Goal: Transaction & Acquisition: Book appointment/travel/reservation

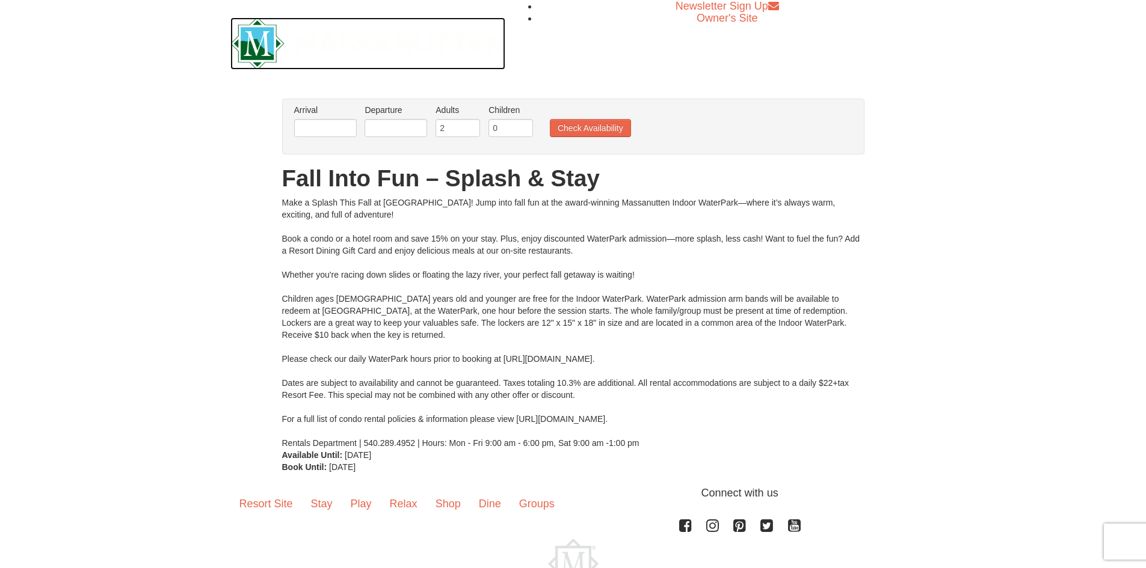
click at [272, 37] on img at bounding box center [367, 43] width 275 height 52
click at [335, 124] on input "text" at bounding box center [325, 128] width 63 height 18
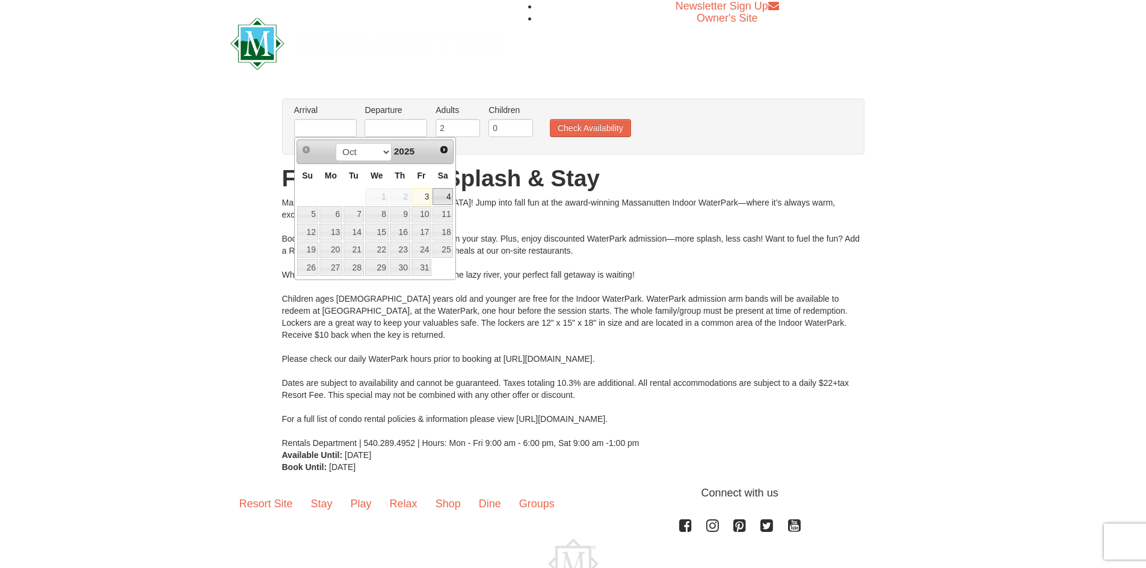
click at [440, 195] on link "4" at bounding box center [442, 196] width 20 height 17
type input "[DATE]"
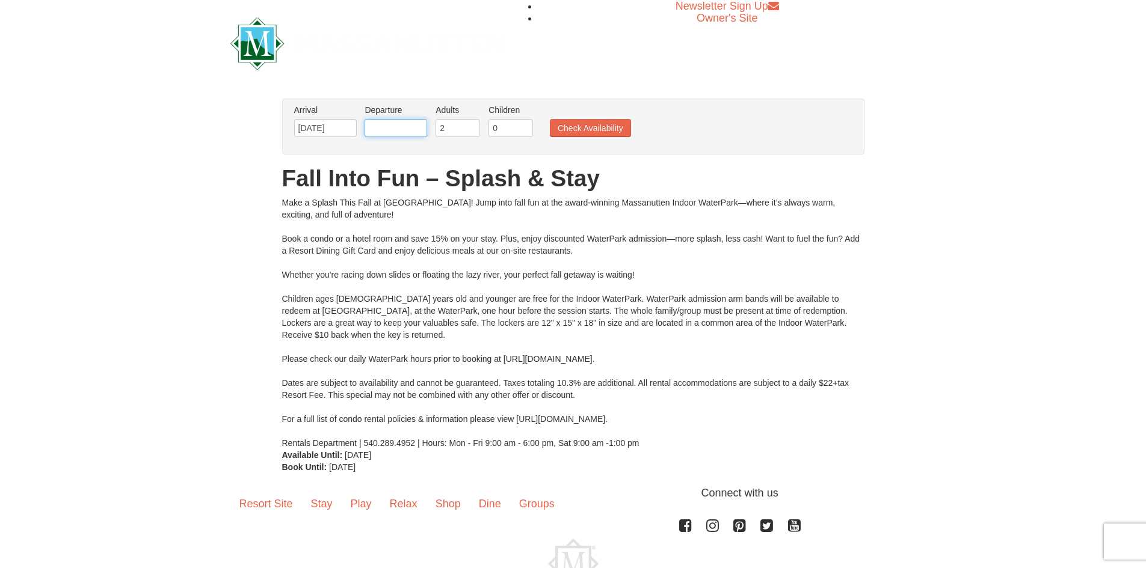
click at [392, 128] on input "text" at bounding box center [396, 128] width 63 height 18
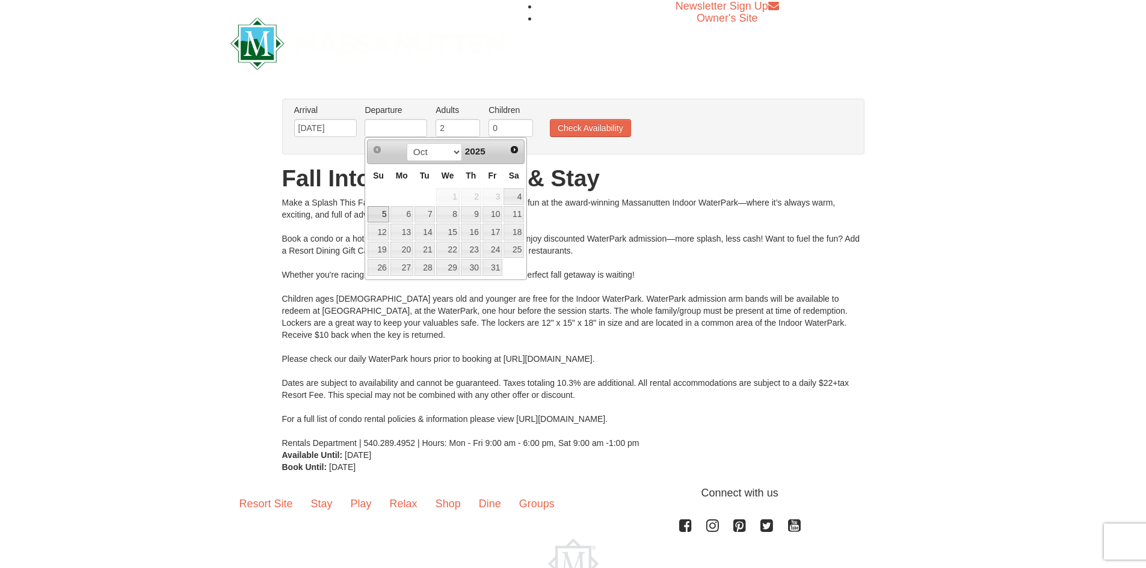
click at [375, 218] on link "5" at bounding box center [378, 214] width 21 height 17
type input "[DATE]"
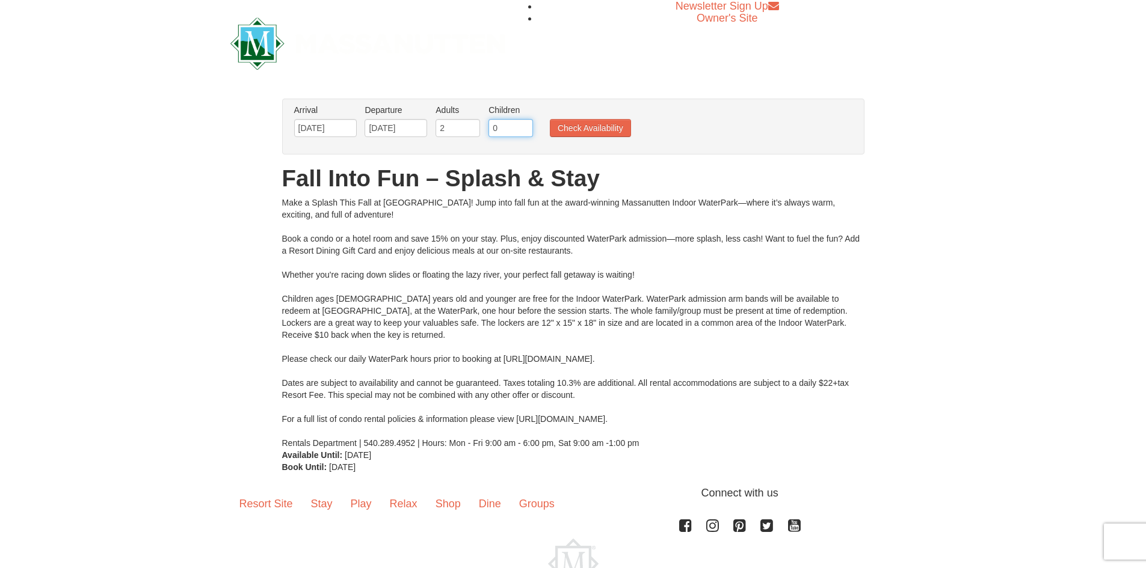
click at [518, 131] on input "0" at bounding box center [510, 128] width 45 height 18
click at [523, 122] on input "1" at bounding box center [510, 128] width 45 height 18
type input "2"
click at [523, 122] on input "2" at bounding box center [510, 128] width 45 height 18
click at [565, 127] on button "Check Availability" at bounding box center [590, 128] width 81 height 18
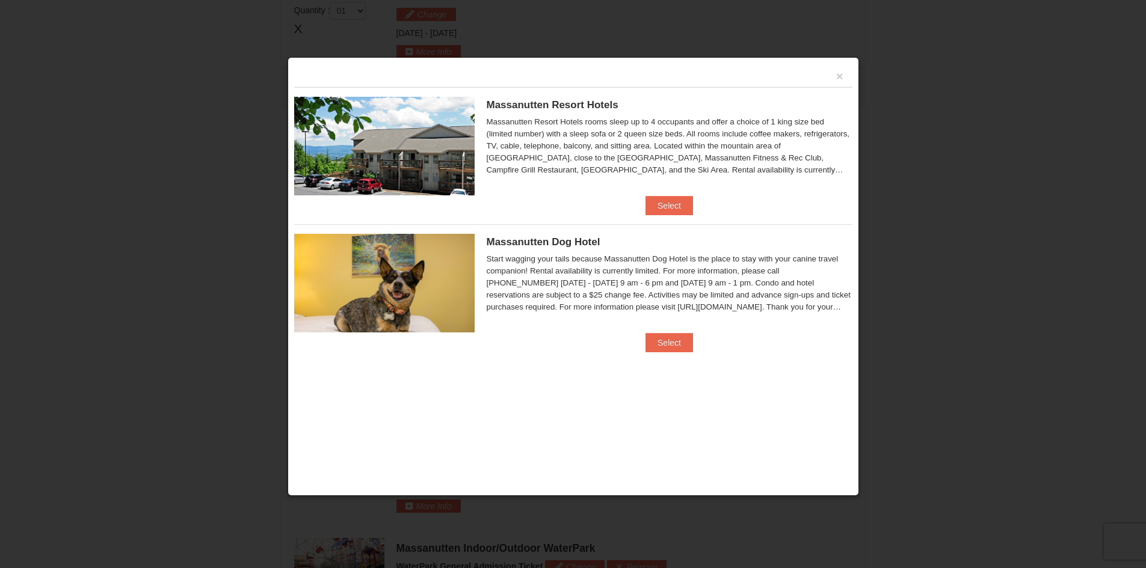
scroll to position [512, 0]
click at [673, 201] on button "Select" at bounding box center [669, 205] width 48 height 19
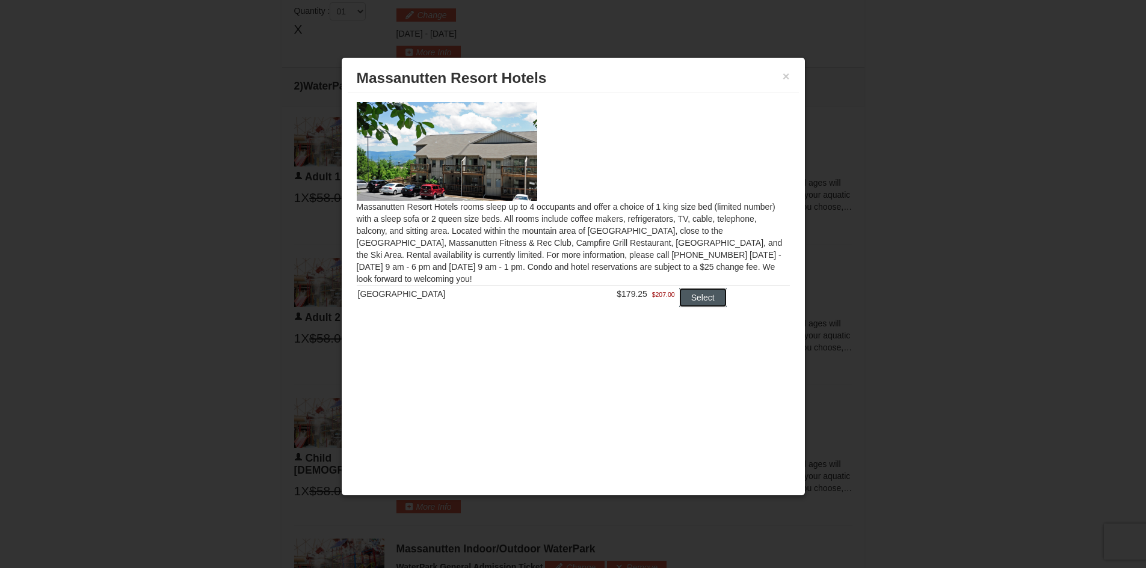
click at [680, 295] on button "Select" at bounding box center [703, 297] width 48 height 19
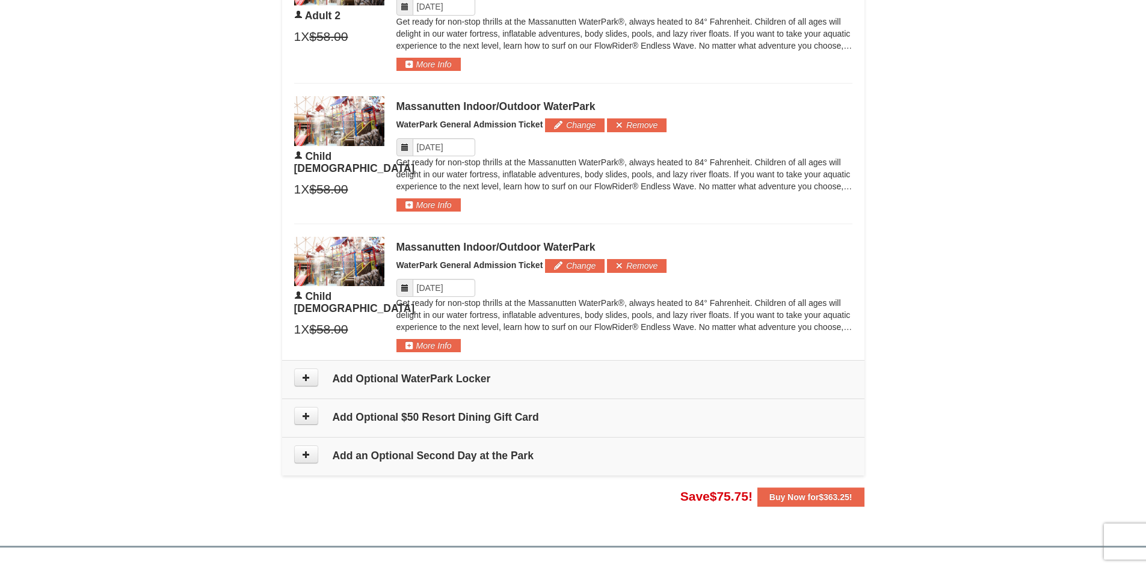
scroll to position [934, 0]
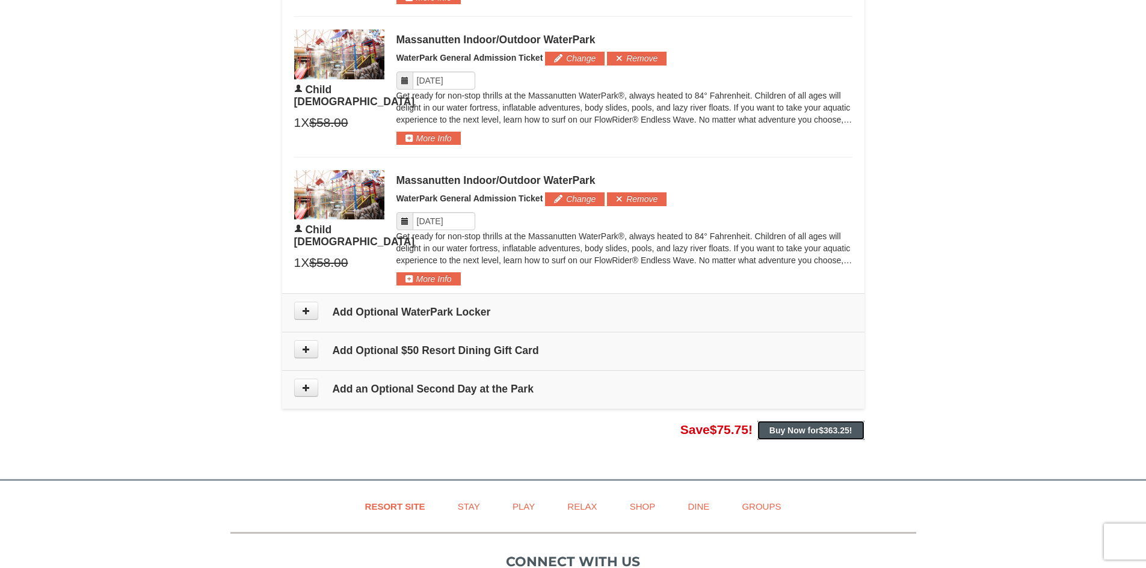
click at [844, 434] on span "$363.25" at bounding box center [834, 431] width 31 height 10
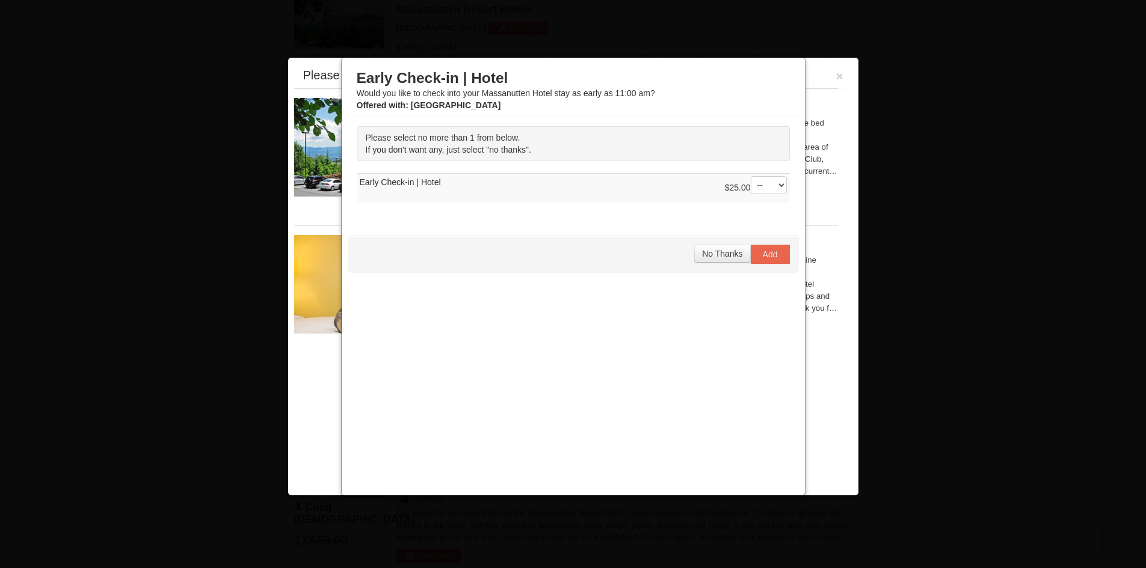
scroll to position [515, 0]
click at [775, 181] on select "-- 01" at bounding box center [769, 185] width 36 height 18
select select "1"
click at [751, 176] on select "-- 01" at bounding box center [769, 185] width 36 height 18
click at [771, 254] on span "Add" at bounding box center [770, 255] width 15 height 10
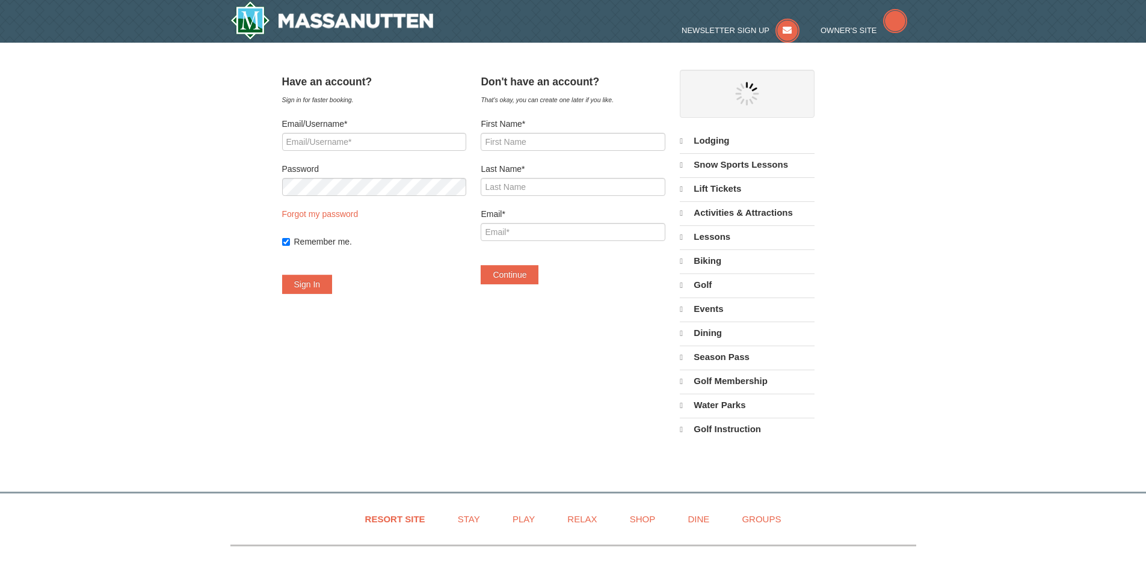
select select "10"
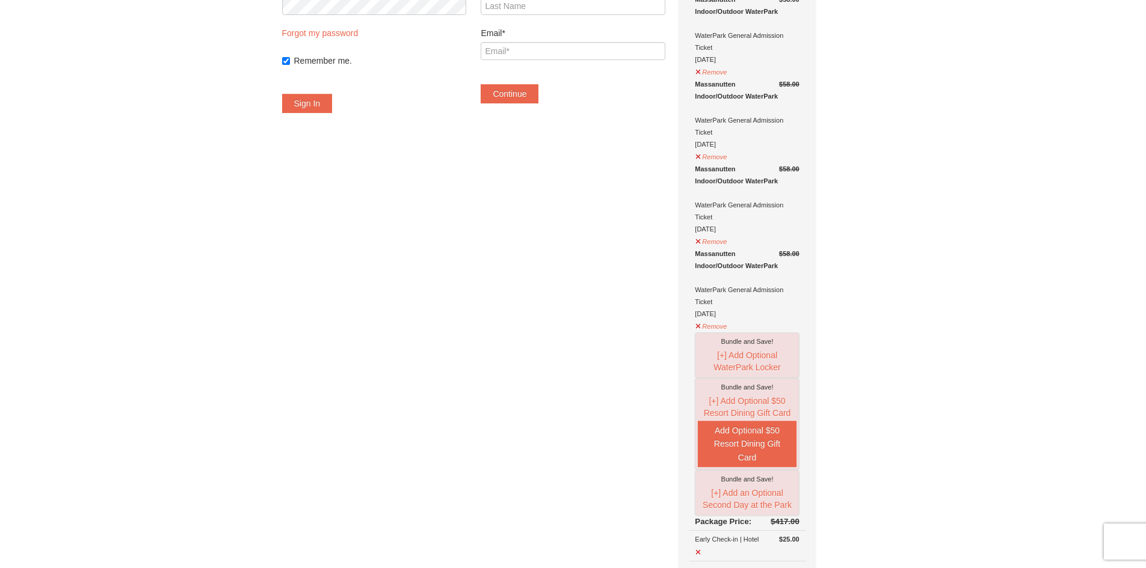
scroll to position [241, 0]
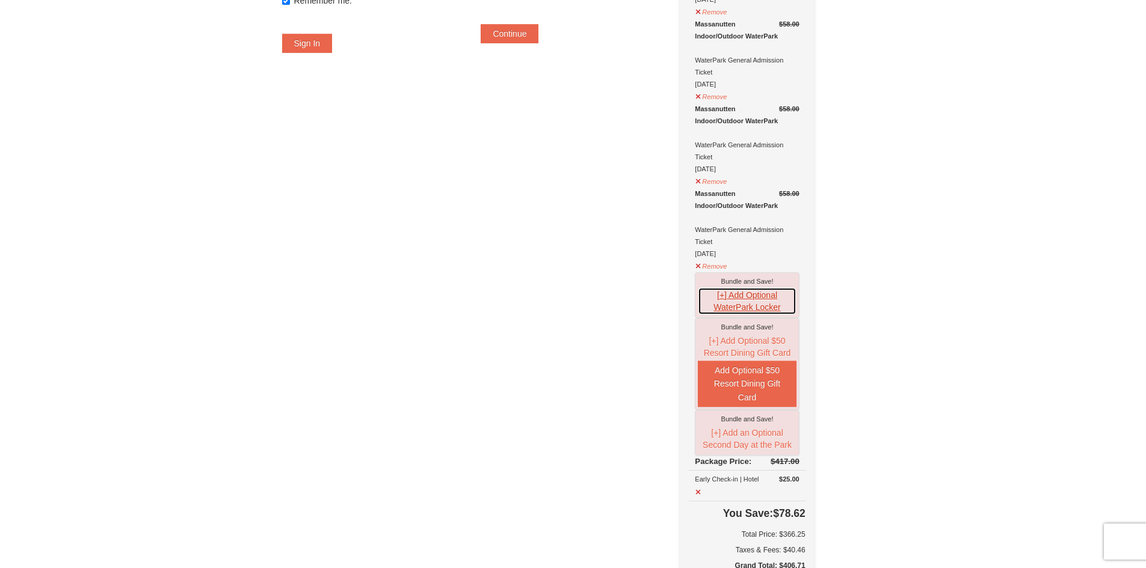
click at [763, 311] on button "[+] Add Optional WaterPark Locker" at bounding box center [747, 302] width 98 height 28
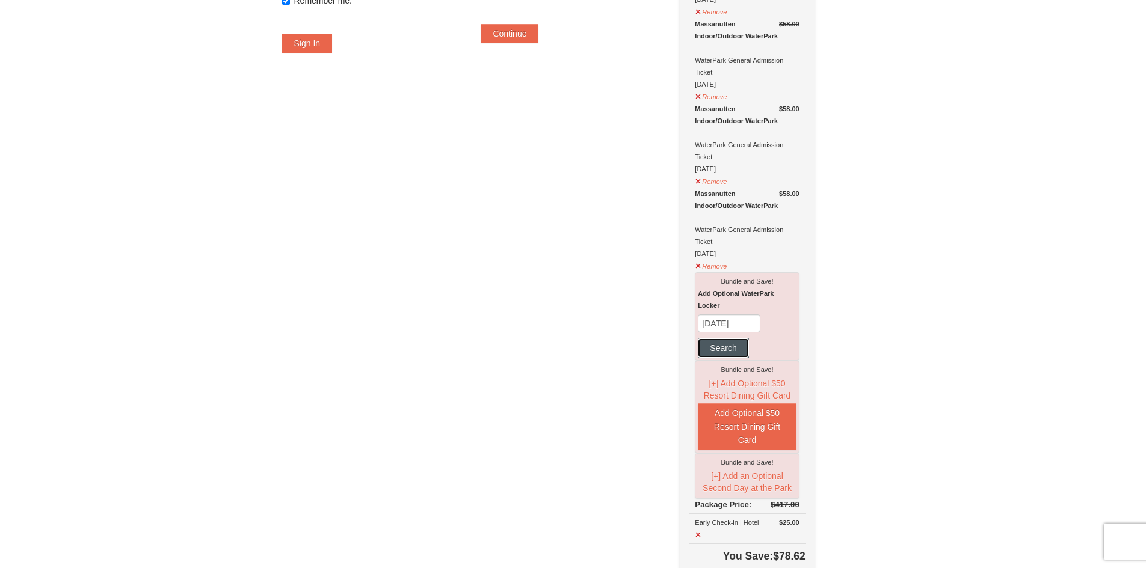
click at [745, 352] on button "Search" at bounding box center [723, 348] width 51 height 19
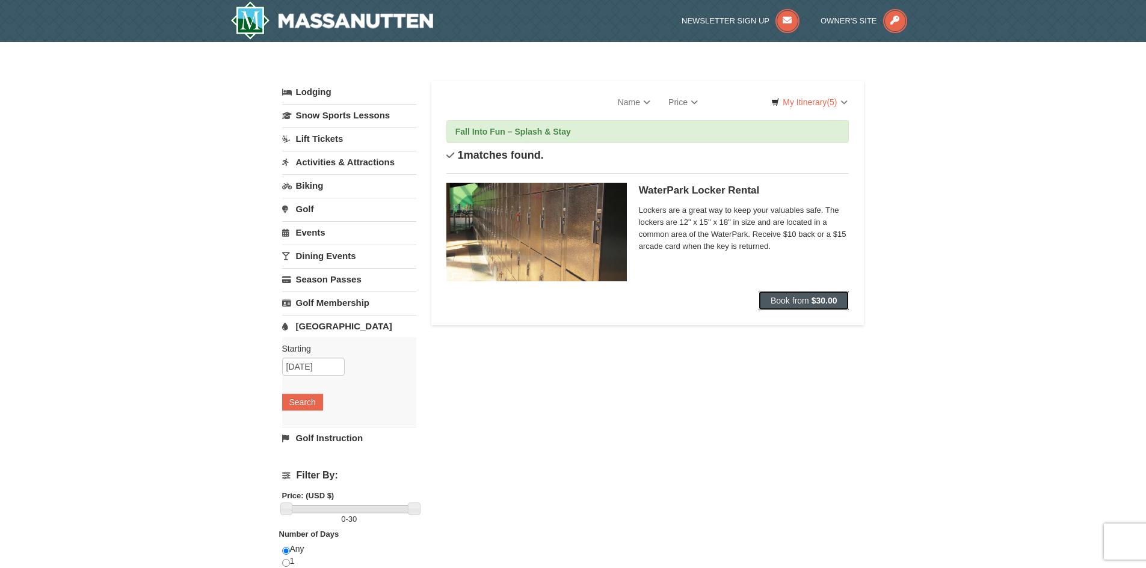
click at [828, 302] on strong "$30.00" at bounding box center [824, 301] width 26 height 10
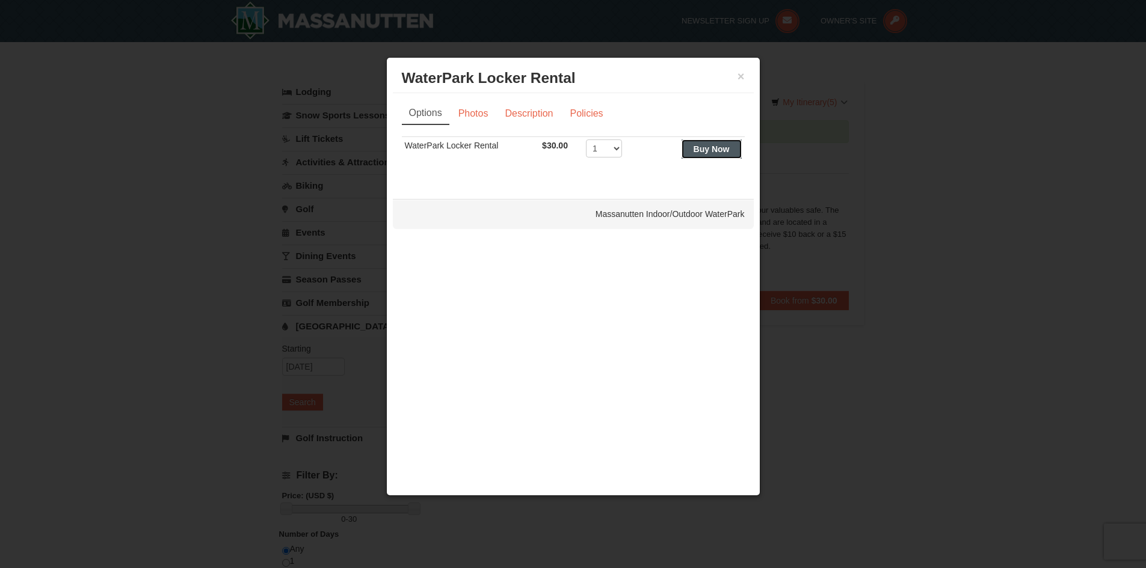
click at [697, 147] on strong "Buy Now" at bounding box center [712, 149] width 36 height 10
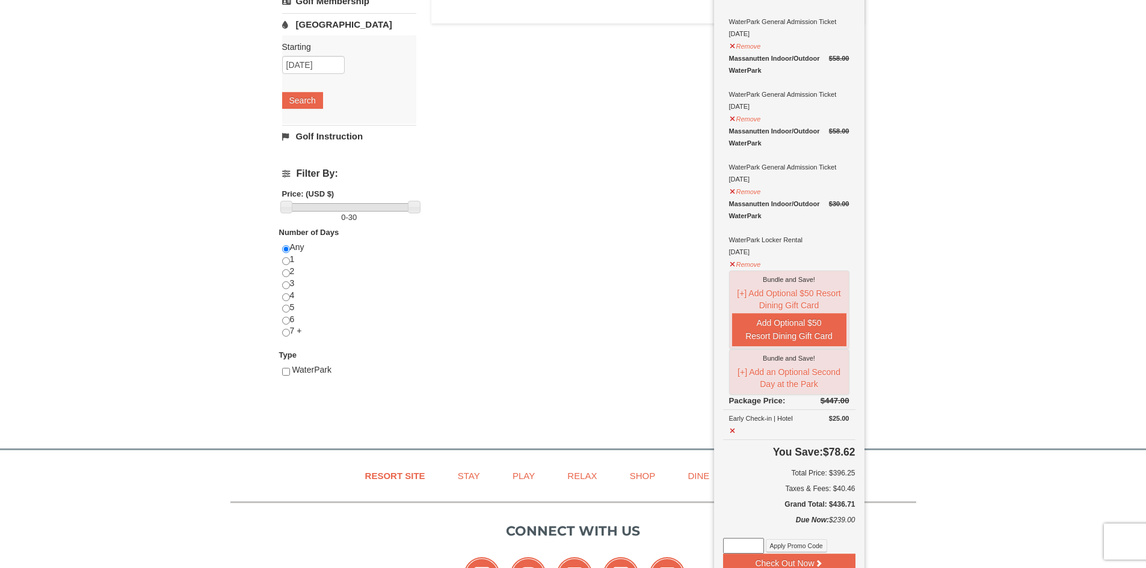
scroll to position [365, 0]
